Goal: Find specific fact: Find specific fact

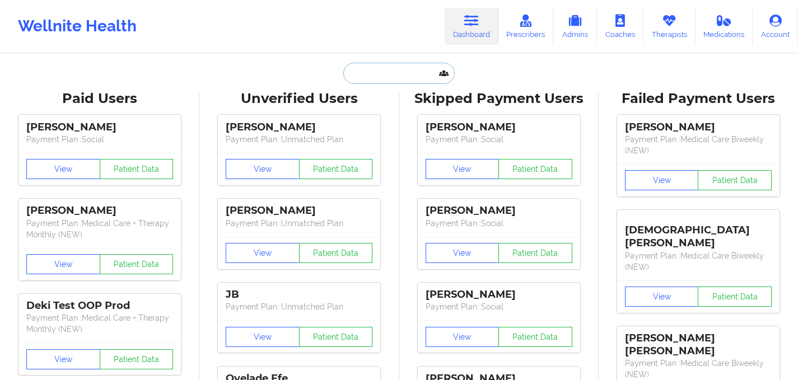
click at [372, 73] on input "text" at bounding box center [398, 73] width 111 height 21
paste input "[PERSON_NAME]"
type input "[PERSON_NAME]"
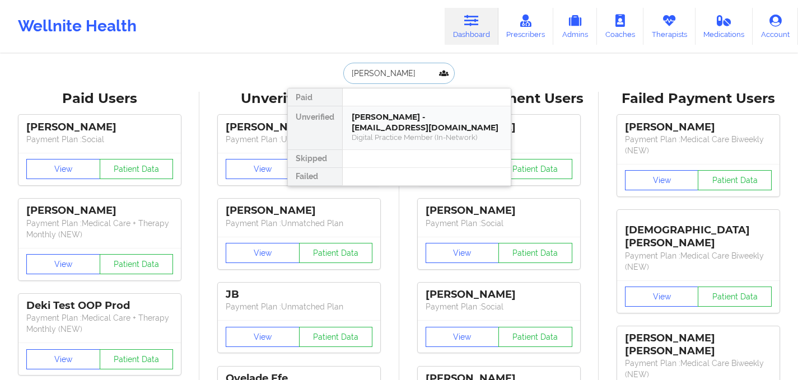
click at [380, 123] on div "[PERSON_NAME] - [EMAIL_ADDRESS][DOMAIN_NAME]" at bounding box center [427, 122] width 150 height 21
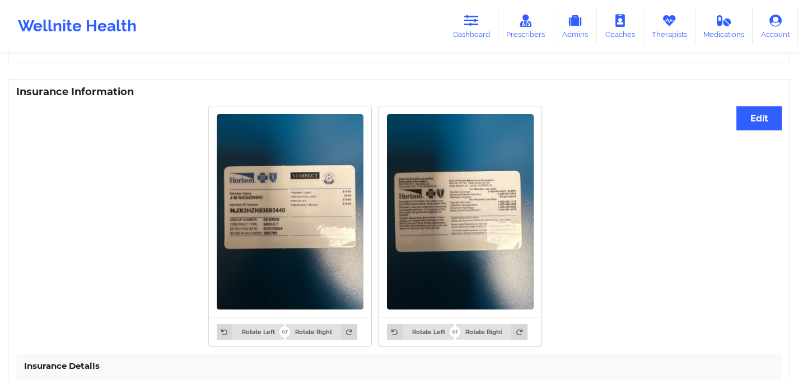
scroll to position [828, 0]
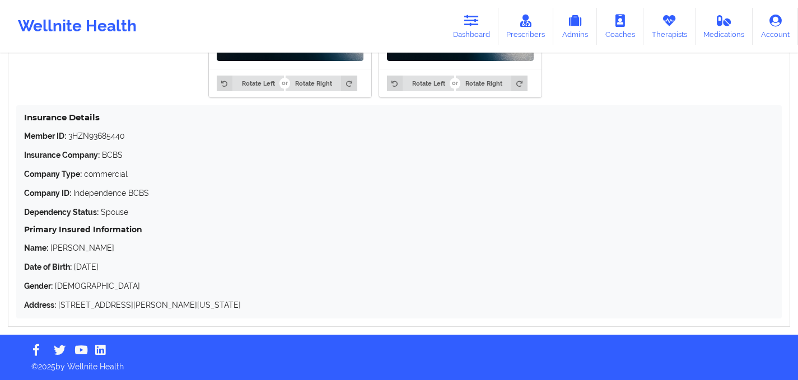
click at [59, 251] on p "Name: [PERSON_NAME]" at bounding box center [399, 247] width 750 height 11
copy p "[PERSON_NAME]"
drag, startPoint x: 78, startPoint y: 268, endPoint x: 125, endPoint y: 268, distance: 47.6
click at [127, 268] on p "Date of Birth: [DEMOGRAPHIC_DATA]" at bounding box center [399, 266] width 750 height 11
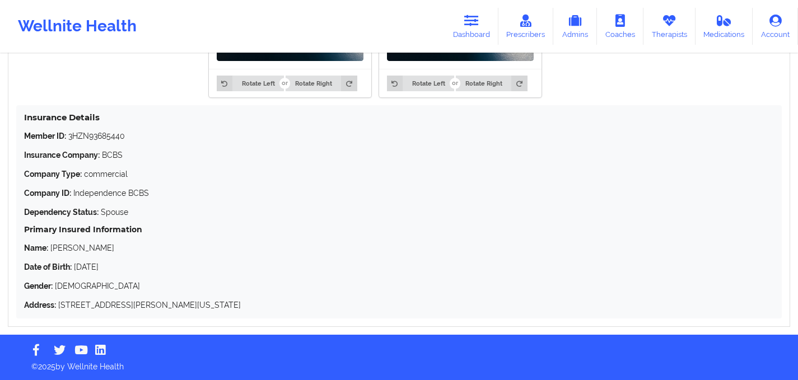
click at [81, 262] on p "Date of Birth: [DEMOGRAPHIC_DATA]" at bounding box center [399, 266] width 750 height 11
drag, startPoint x: 74, startPoint y: 269, endPoint x: 128, endPoint y: 263, distance: 54.0
click at [128, 263] on p "Date of Birth: [DEMOGRAPHIC_DATA]" at bounding box center [399, 266] width 750 height 11
copy p "[DATE]"
